Goal: Task Accomplishment & Management: Use online tool/utility

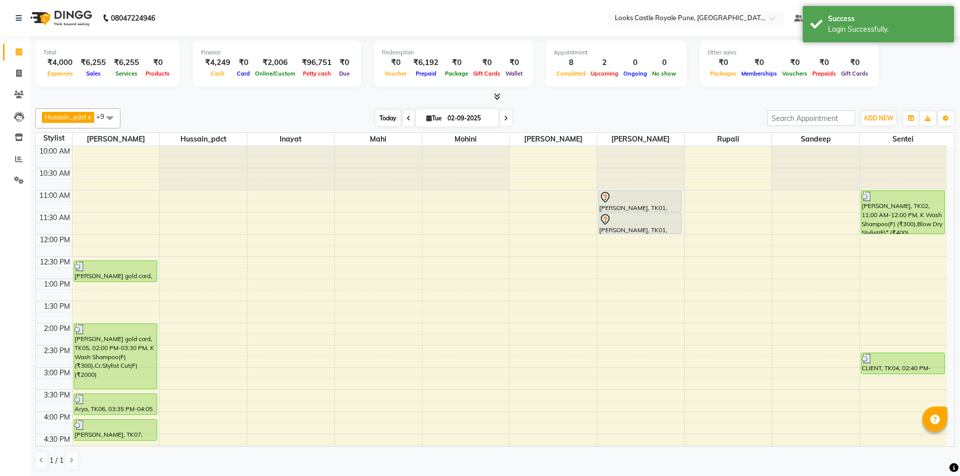
click at [398, 122] on span "Today" at bounding box center [388, 118] width 25 height 16
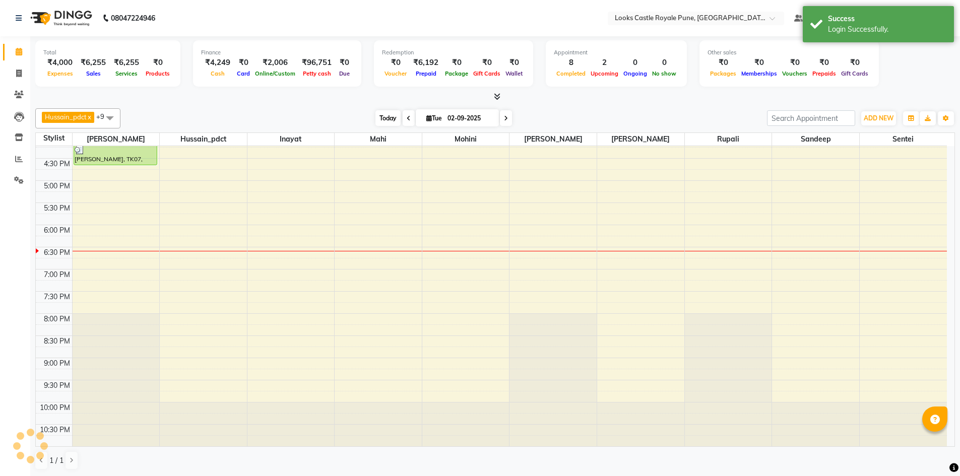
click at [385, 124] on span "Today" at bounding box center [388, 118] width 25 height 16
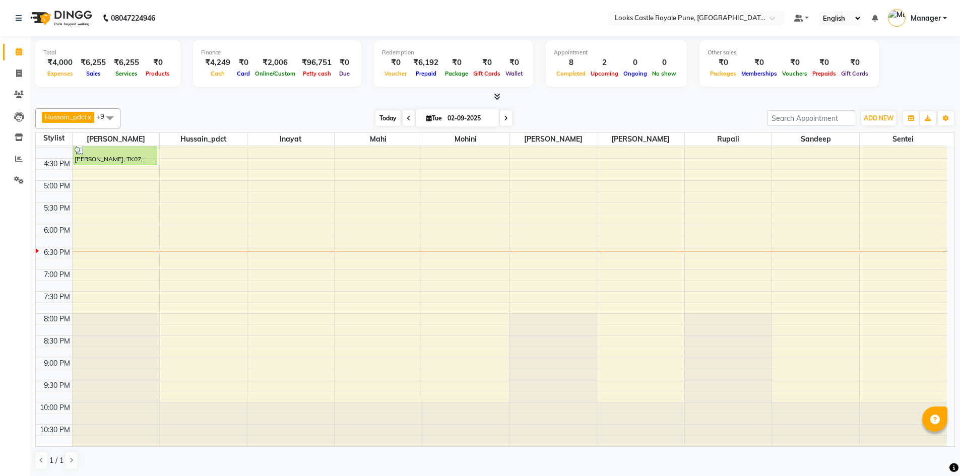
click at [382, 120] on span "Today" at bounding box center [388, 118] width 25 height 16
click at [382, 119] on span "Today" at bounding box center [388, 118] width 25 height 16
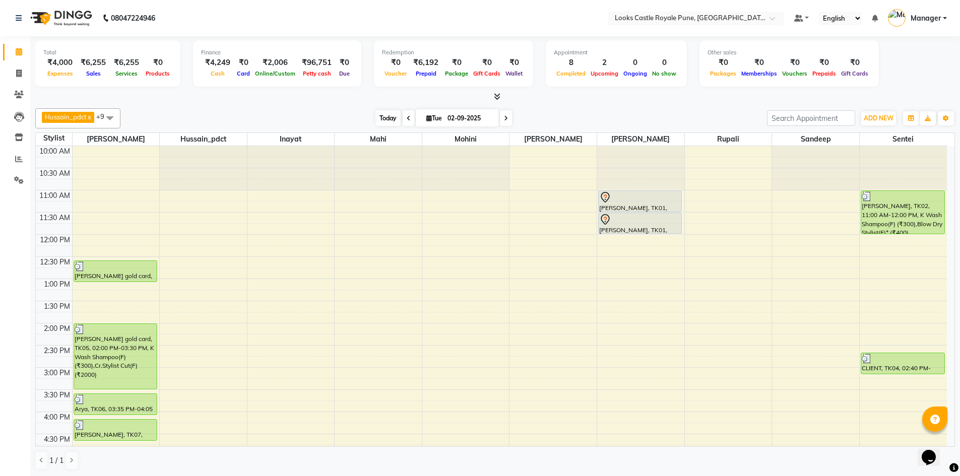
click at [388, 114] on span "Today" at bounding box center [388, 118] width 25 height 16
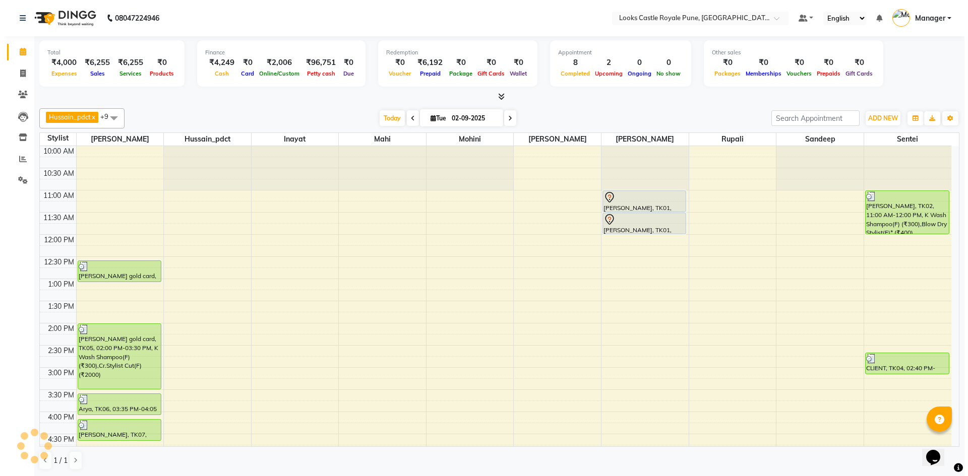
scroll to position [276, 0]
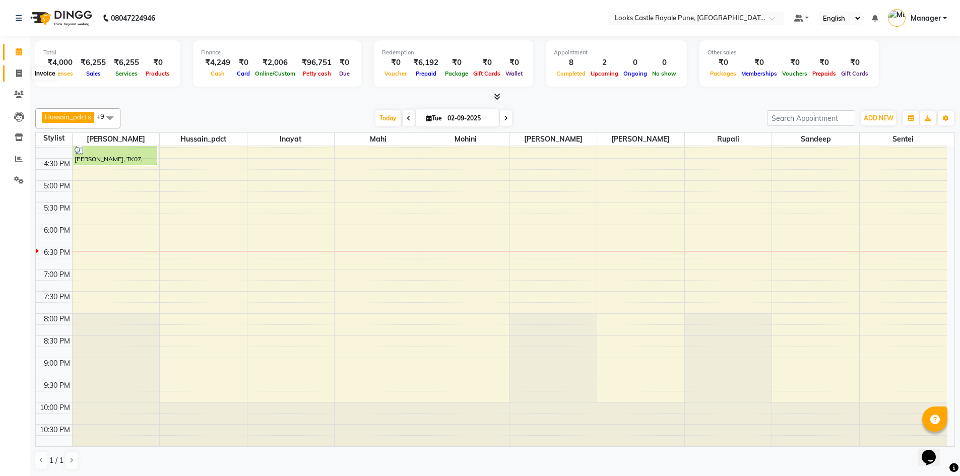
click at [23, 75] on span at bounding box center [19, 74] width 18 height 12
select select "5915"
select select "service"
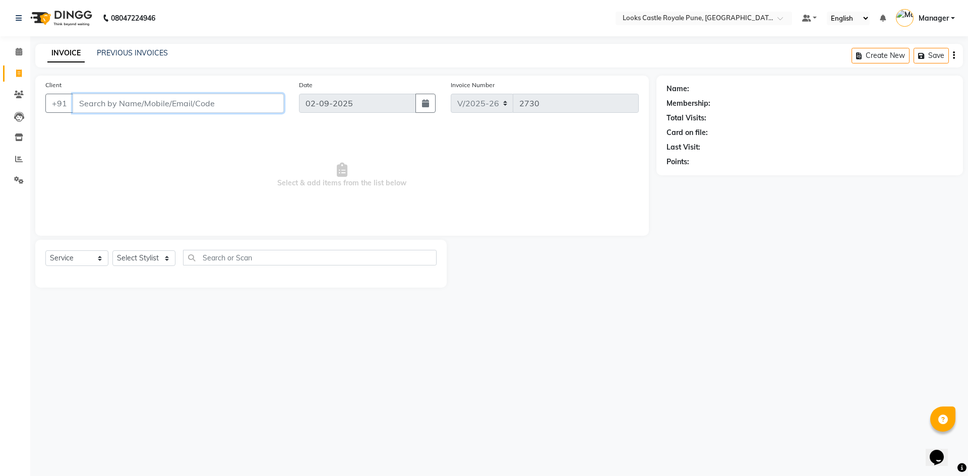
click at [104, 100] on input "Client" at bounding box center [178, 103] width 211 height 19
click at [13, 49] on span at bounding box center [19, 52] width 18 height 12
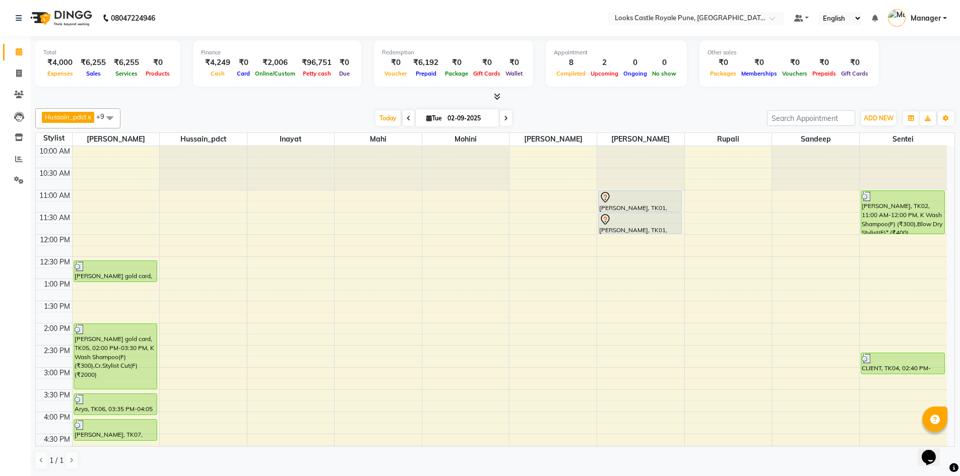
click at [940, 22] on span "Manager" at bounding box center [926, 18] width 30 height 11
click at [904, 69] on link "Sign out" at bounding box center [896, 73] width 92 height 16
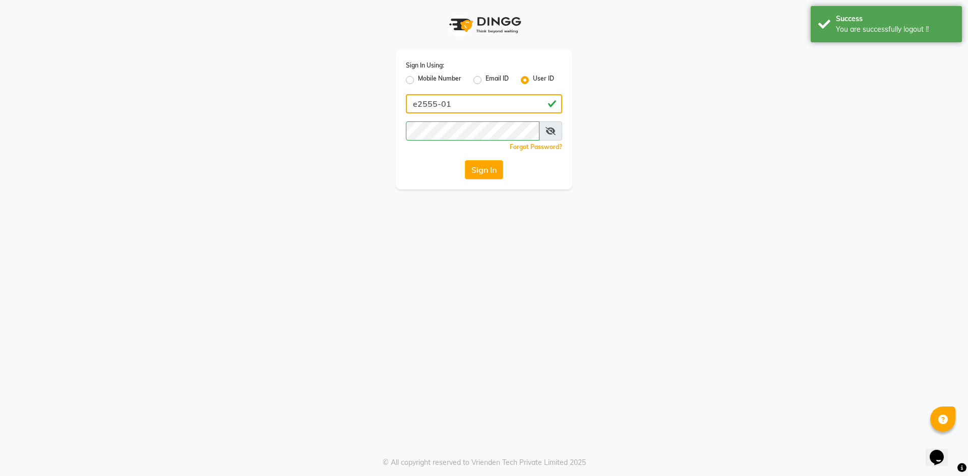
click at [485, 104] on input "e2555-01" at bounding box center [484, 103] width 156 height 19
type input "e2596-01"
click at [486, 172] on button "Sign In" at bounding box center [484, 169] width 38 height 19
